Goal: Check status: Check status

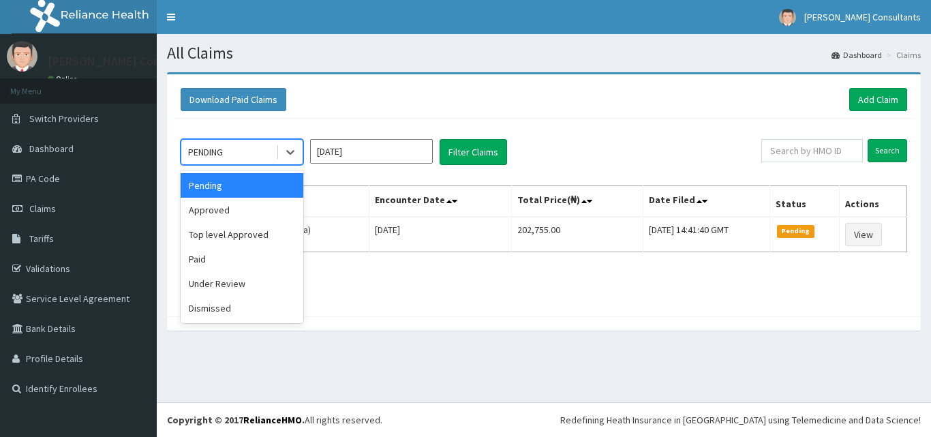
click at [234, 153] on div "PENDING" at bounding box center [228, 152] width 95 height 22
click at [215, 207] on div "Approved" at bounding box center [242, 210] width 123 height 25
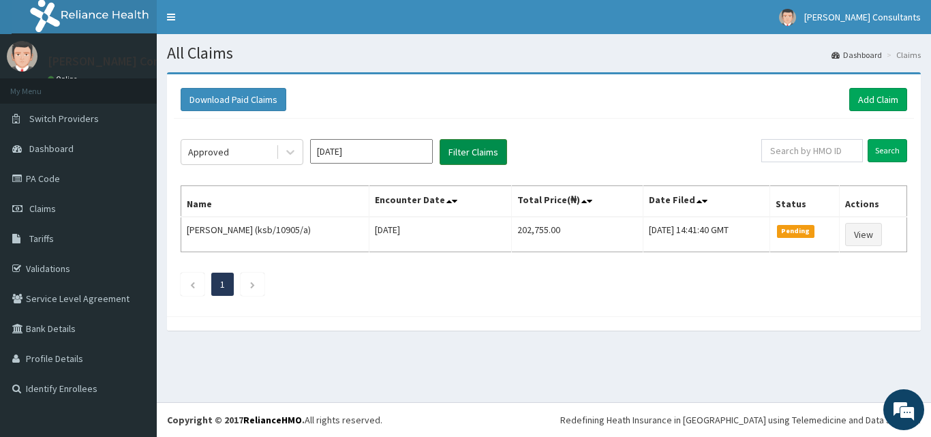
click at [462, 154] on button "Filter Claims" at bounding box center [474, 152] width 68 height 26
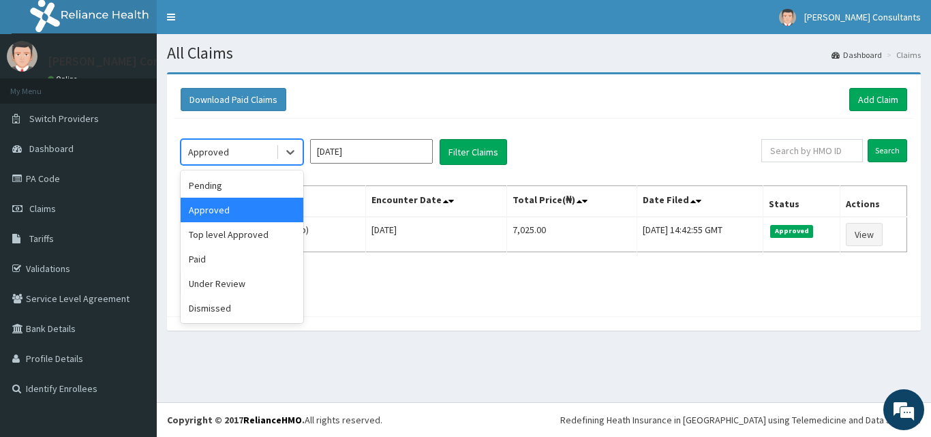
click at [245, 152] on div "Approved" at bounding box center [228, 152] width 95 height 22
click at [224, 257] on div "Paid" at bounding box center [242, 259] width 123 height 25
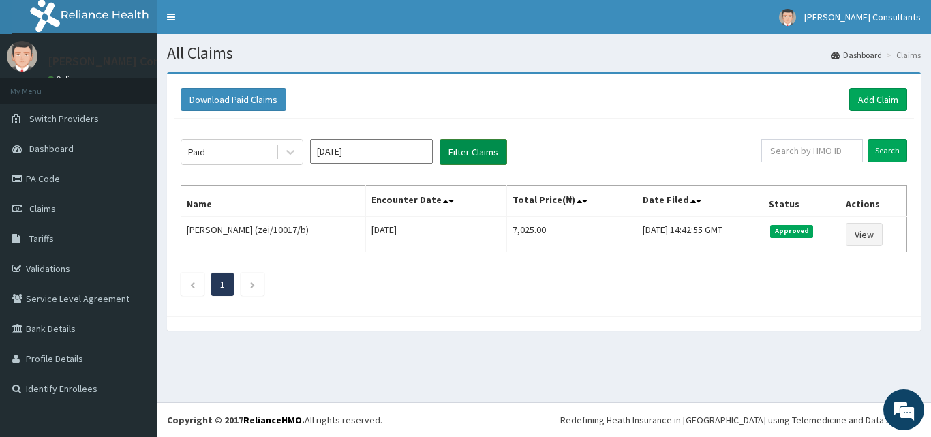
click at [462, 145] on button "Filter Claims" at bounding box center [474, 152] width 68 height 26
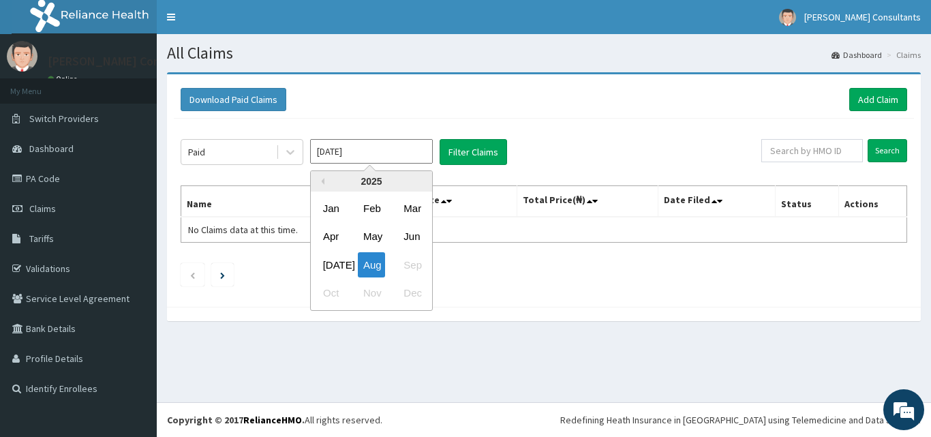
click at [357, 150] on input "[DATE]" at bounding box center [371, 151] width 123 height 25
click at [333, 264] on div "[DATE]" at bounding box center [331, 264] width 27 height 25
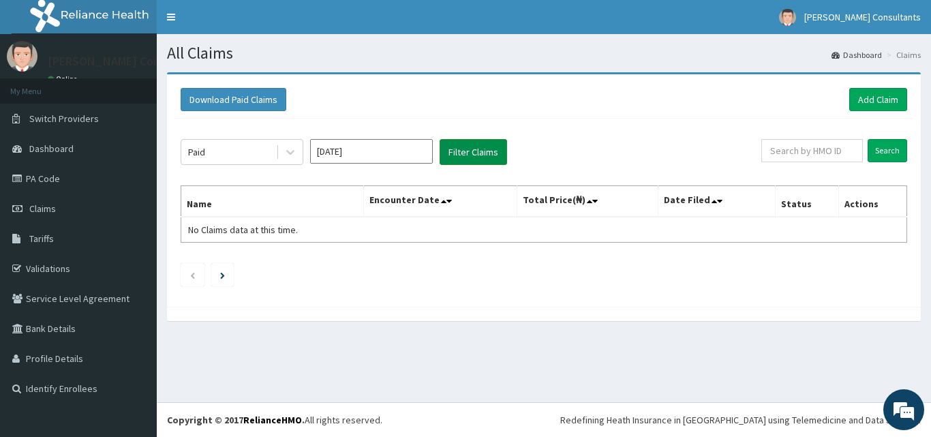
click at [480, 146] on button "Filter Claims" at bounding box center [474, 152] width 68 height 26
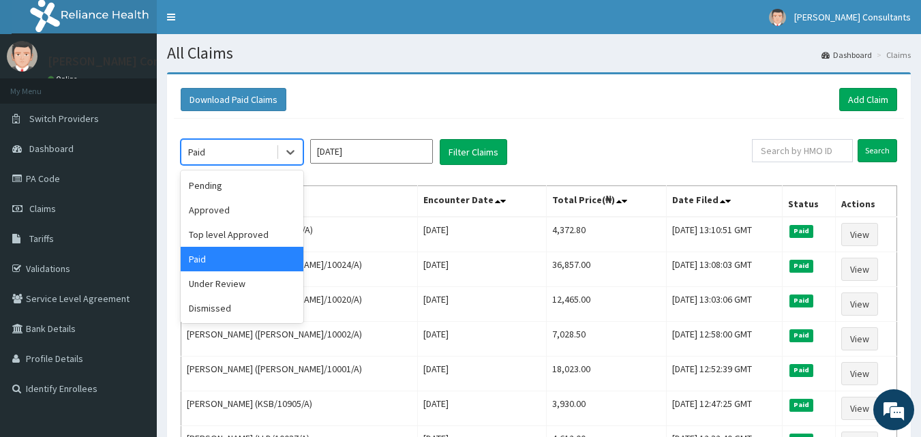
click at [235, 158] on div "Paid" at bounding box center [228, 152] width 95 height 22
click at [222, 284] on div "Under Review" at bounding box center [242, 283] width 123 height 25
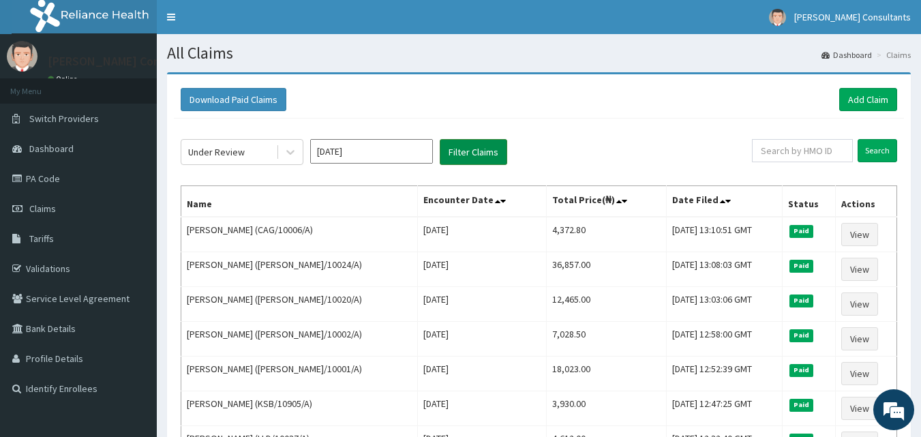
click at [464, 155] on button "Filter Claims" at bounding box center [474, 152] width 68 height 26
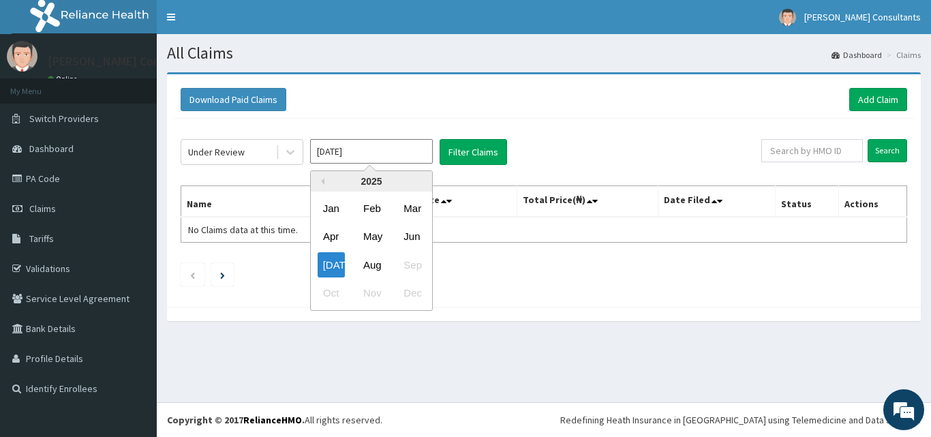
click at [364, 154] on input "[DATE]" at bounding box center [371, 151] width 123 height 25
click at [369, 268] on div "Aug" at bounding box center [371, 264] width 27 height 25
type input "[DATE]"
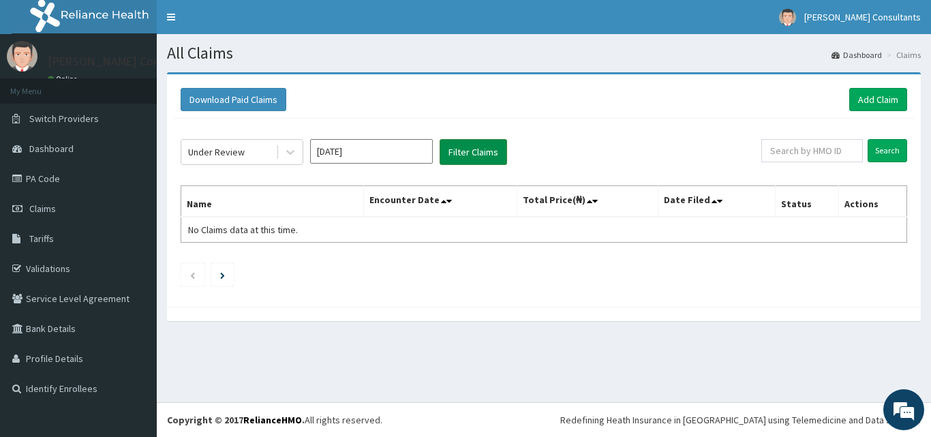
click at [473, 148] on button "Filter Claims" at bounding box center [474, 152] width 68 height 26
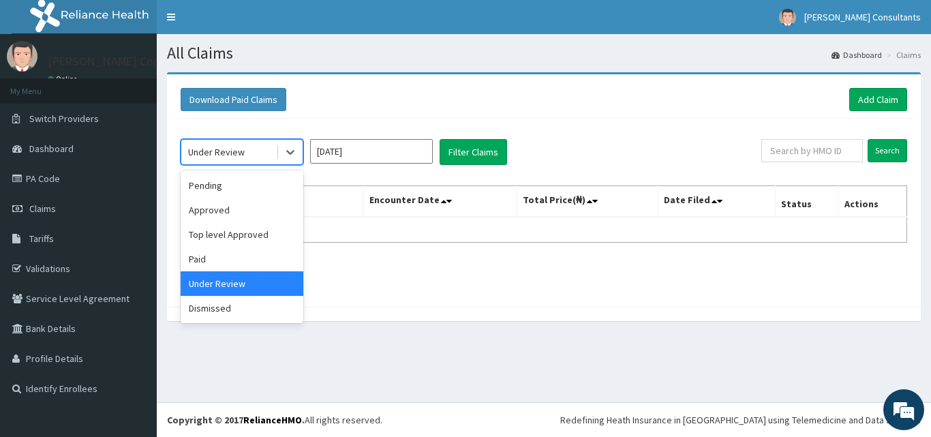
click at [212, 155] on div "Under Review" at bounding box center [216, 152] width 57 height 14
click at [205, 181] on div "Pending" at bounding box center [242, 185] width 123 height 25
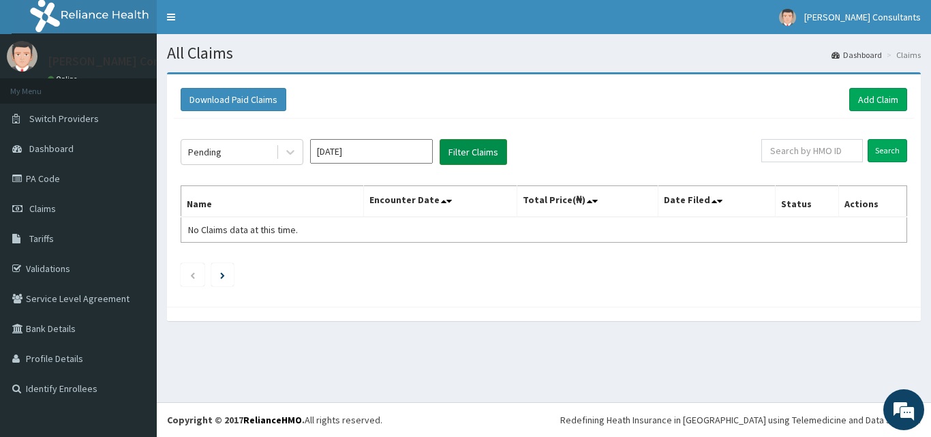
click at [462, 147] on button "Filter Claims" at bounding box center [474, 152] width 68 height 26
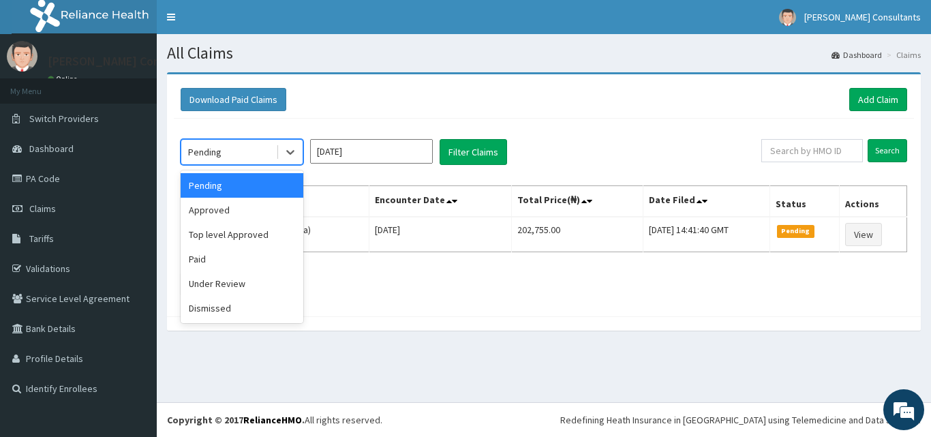
click at [231, 161] on div "Pending" at bounding box center [228, 152] width 95 height 22
click at [211, 211] on div "Approved" at bounding box center [242, 210] width 123 height 25
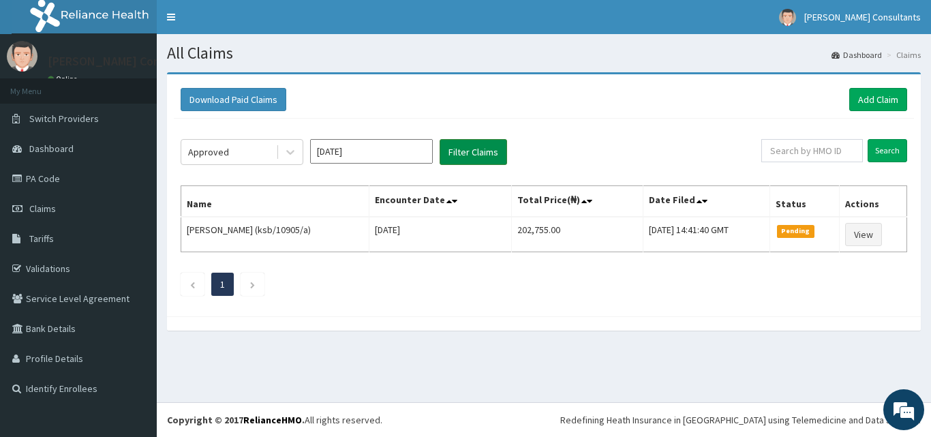
click at [469, 146] on button "Filter Claims" at bounding box center [474, 152] width 68 height 26
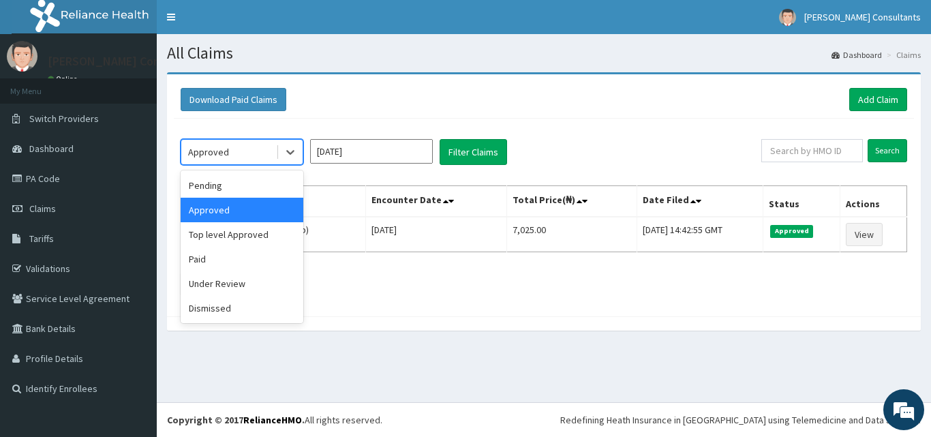
click at [235, 147] on div "Approved" at bounding box center [228, 152] width 95 height 22
click at [207, 283] on div "Under Review" at bounding box center [242, 283] width 123 height 25
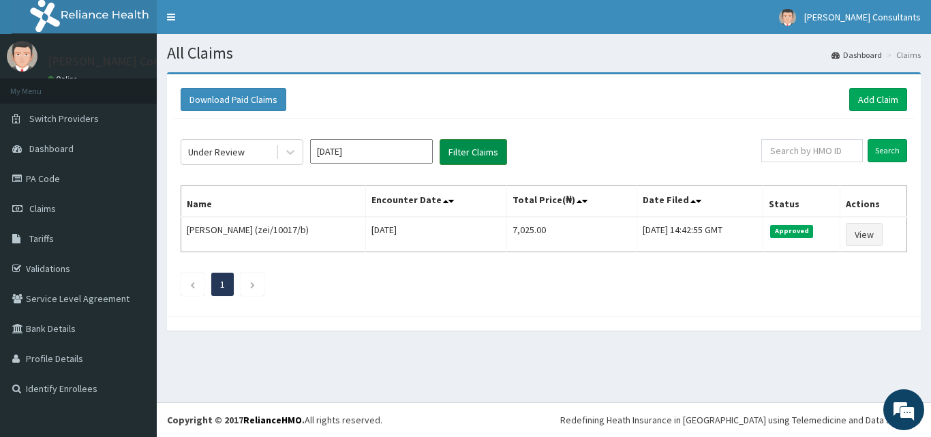
click at [469, 145] on button "Filter Claims" at bounding box center [474, 152] width 68 height 26
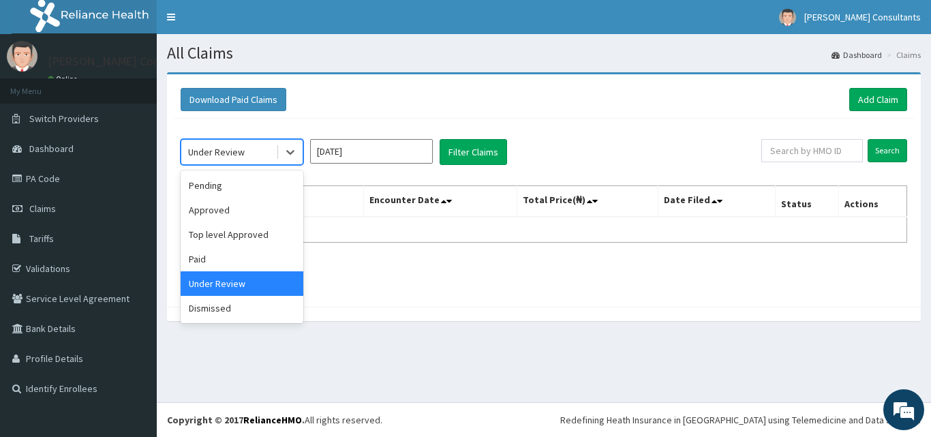
click at [222, 151] on div "Under Review" at bounding box center [216, 152] width 57 height 14
click at [210, 310] on div "Dismissed" at bounding box center [242, 308] width 123 height 25
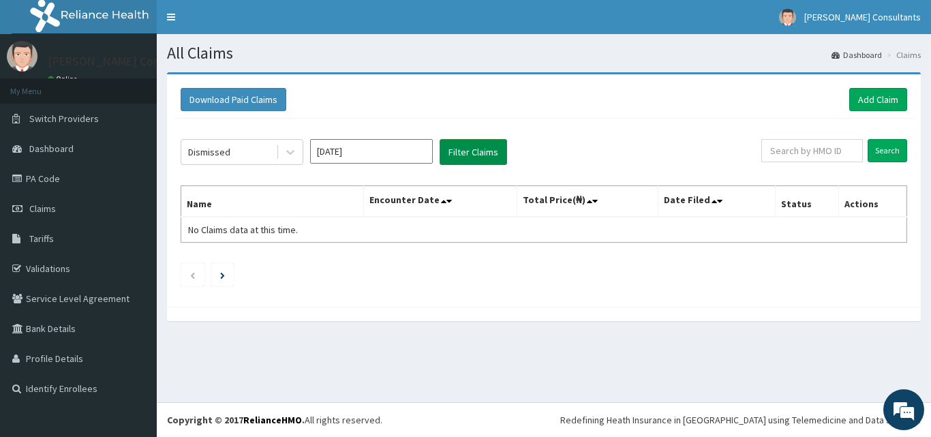
click at [471, 151] on button "Filter Claims" at bounding box center [474, 152] width 68 height 26
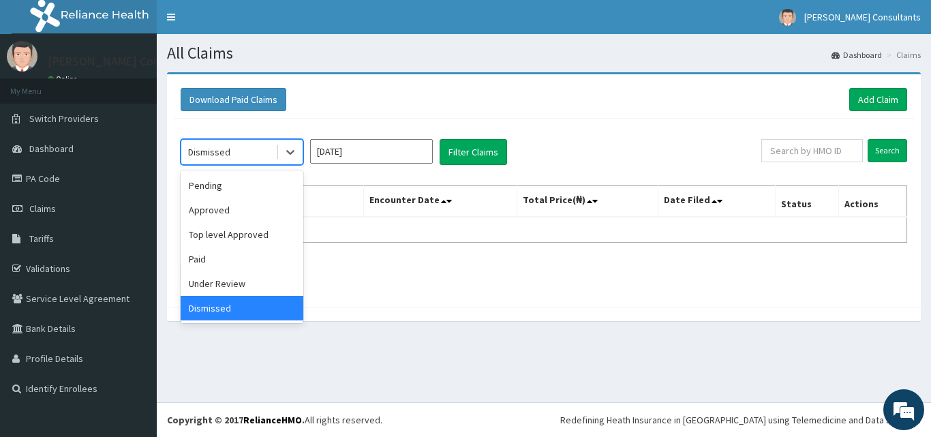
click at [207, 156] on div "Dismissed" at bounding box center [209, 152] width 42 height 14
